Goal: Navigation & Orientation: Understand site structure

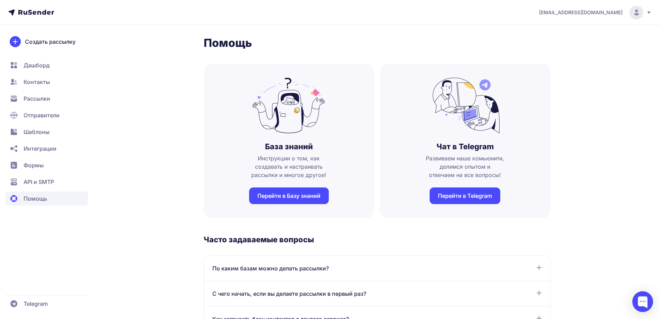
scroll to position [139, 0]
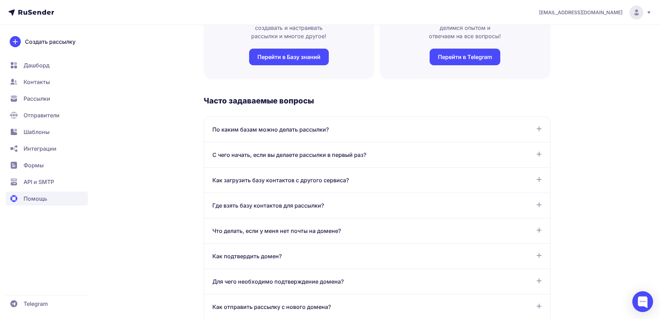
click at [37, 141] on span "Шаблоны" at bounding box center [47, 148] width 83 height 14
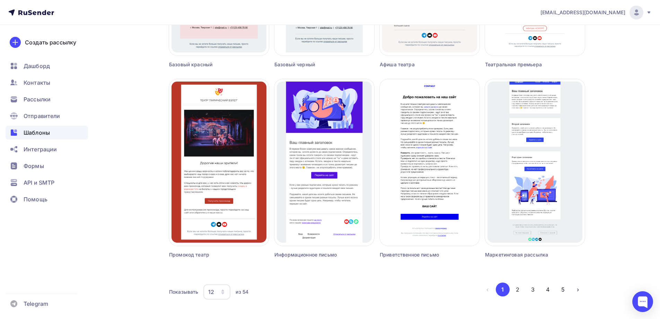
scroll to position [406, 0]
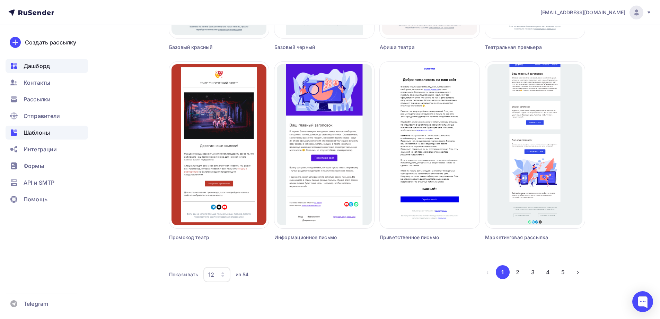
click at [37, 69] on span "Дашборд" at bounding box center [37, 66] width 26 height 8
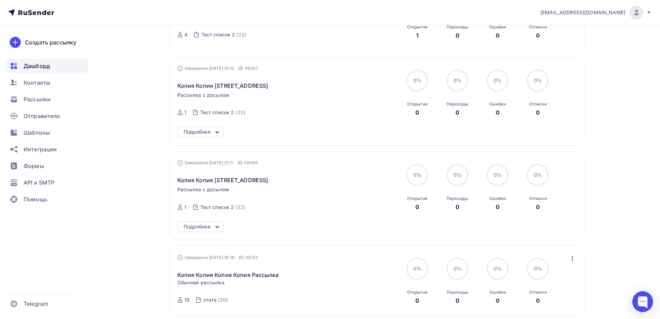
scroll to position [748, 0]
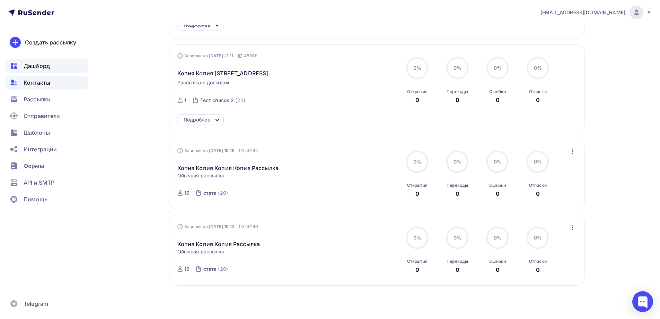
click at [37, 85] on span "Контакты" at bounding box center [37, 82] width 27 height 8
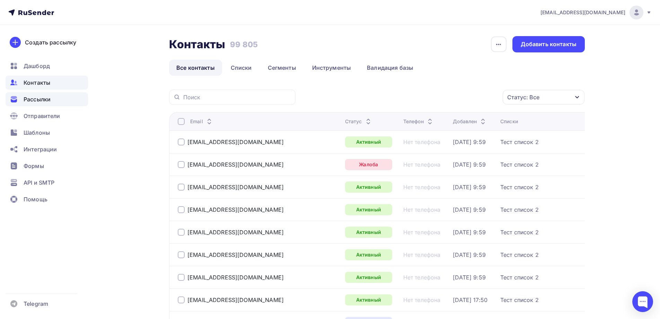
click at [46, 96] on span "Рассылки" at bounding box center [37, 99] width 27 height 8
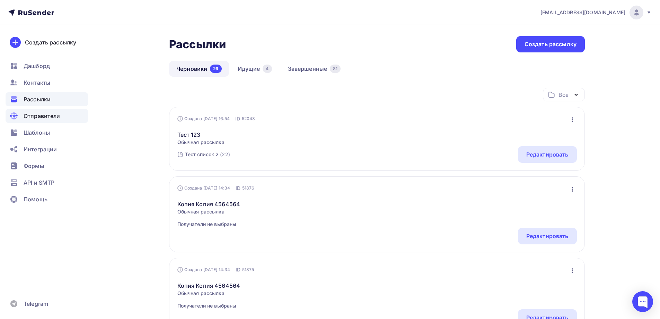
click at [49, 120] on div "Отправители" at bounding box center [47, 116] width 83 height 14
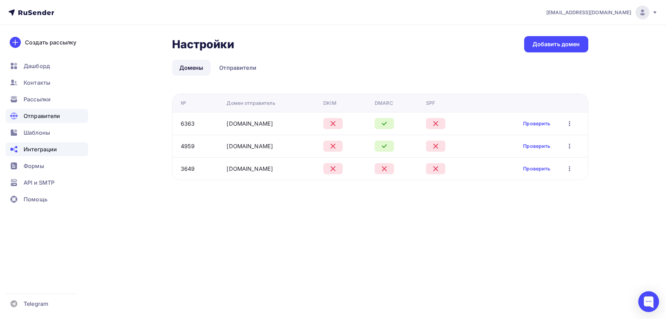
click at [51, 146] on span "Интеграции" at bounding box center [40, 149] width 33 height 8
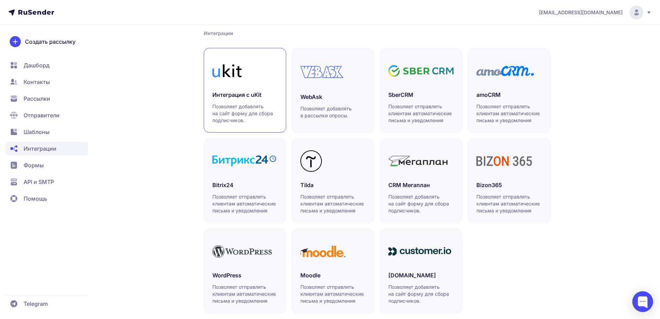
scroll to position [158, 0]
